Goal: Register for event/course

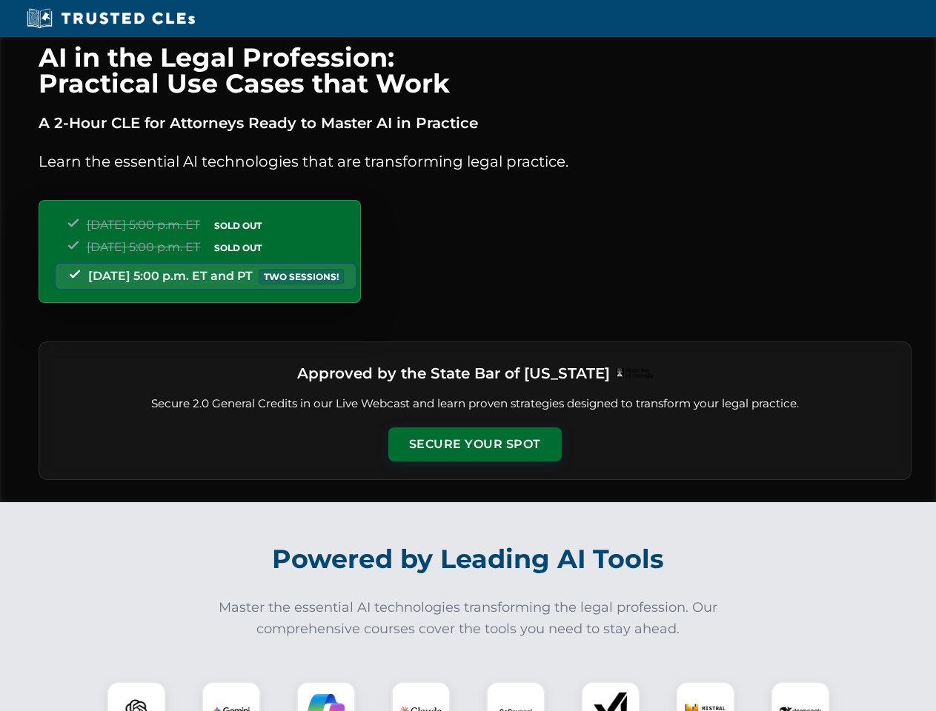
click at [474, 445] on button "Secure Your Spot" at bounding box center [474, 445] width 173 height 34
click at [136, 697] on img at bounding box center [136, 711] width 43 height 43
click at [231, 697] on img at bounding box center [231, 711] width 37 height 37
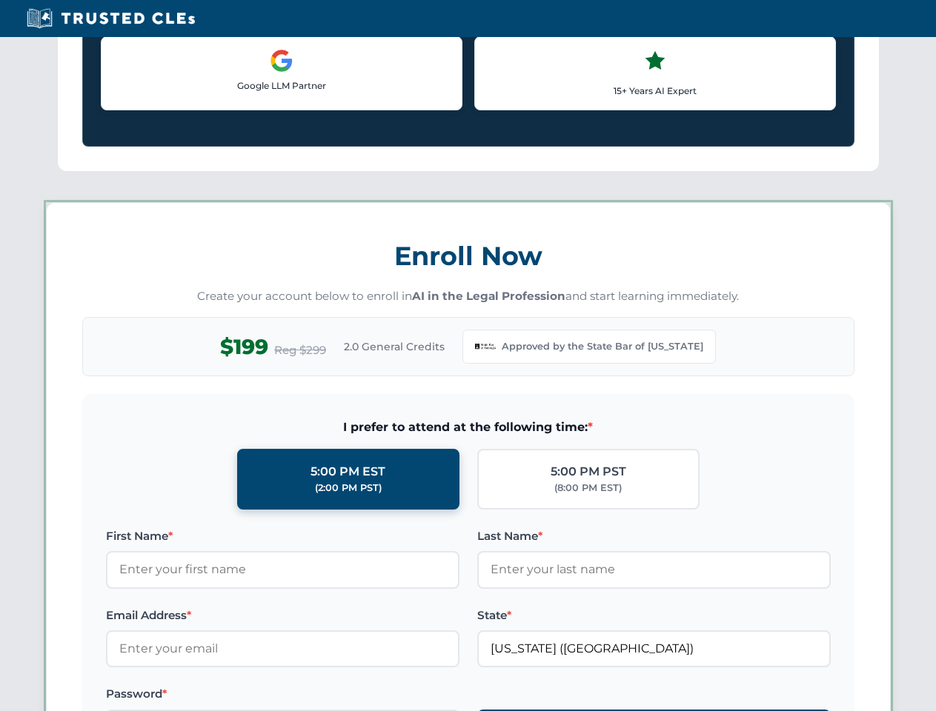
click at [421, 697] on label "Password *" at bounding box center [283, 695] width 354 height 18
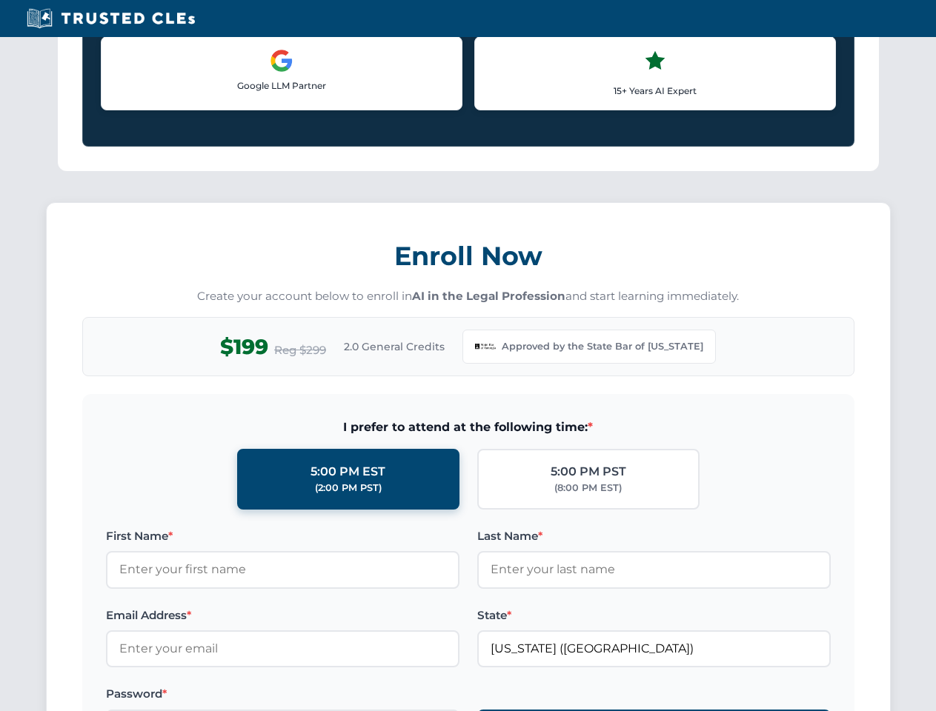
scroll to position [1444, 0]
